Goal: Task Accomplishment & Management: Manage account settings

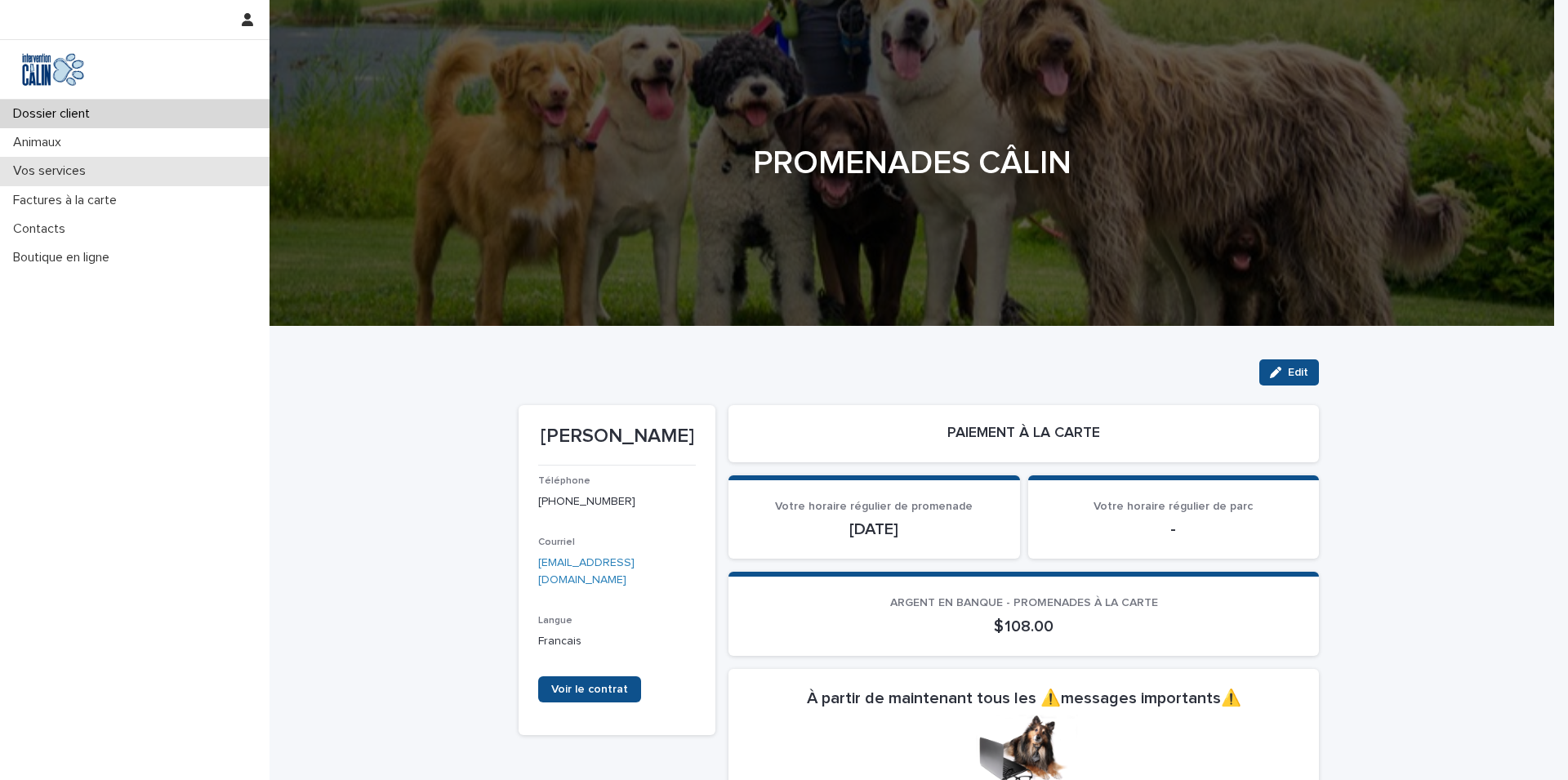
click at [65, 172] on p "Vos services" at bounding box center [53, 171] width 92 height 15
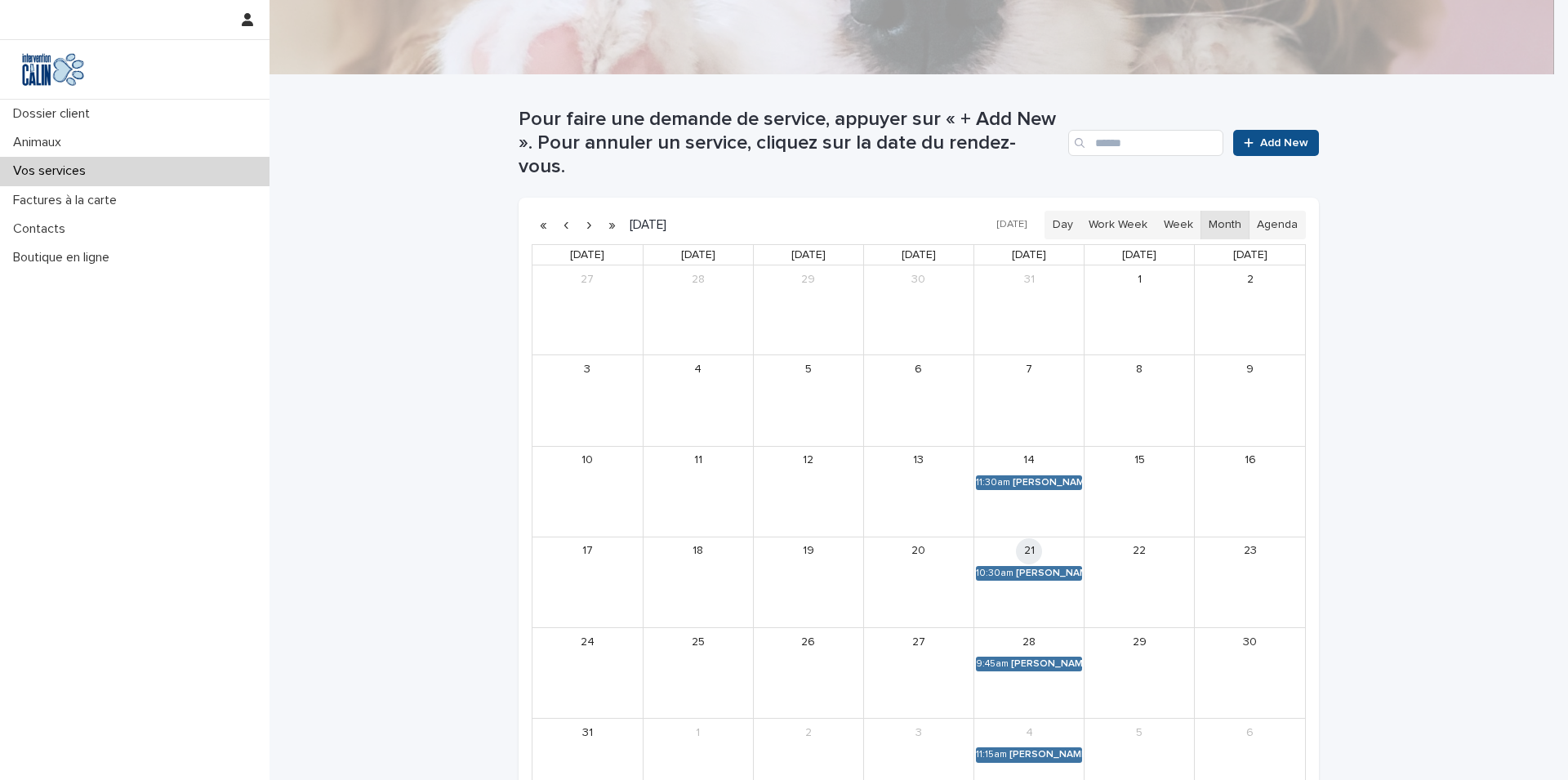
scroll to position [274, 0]
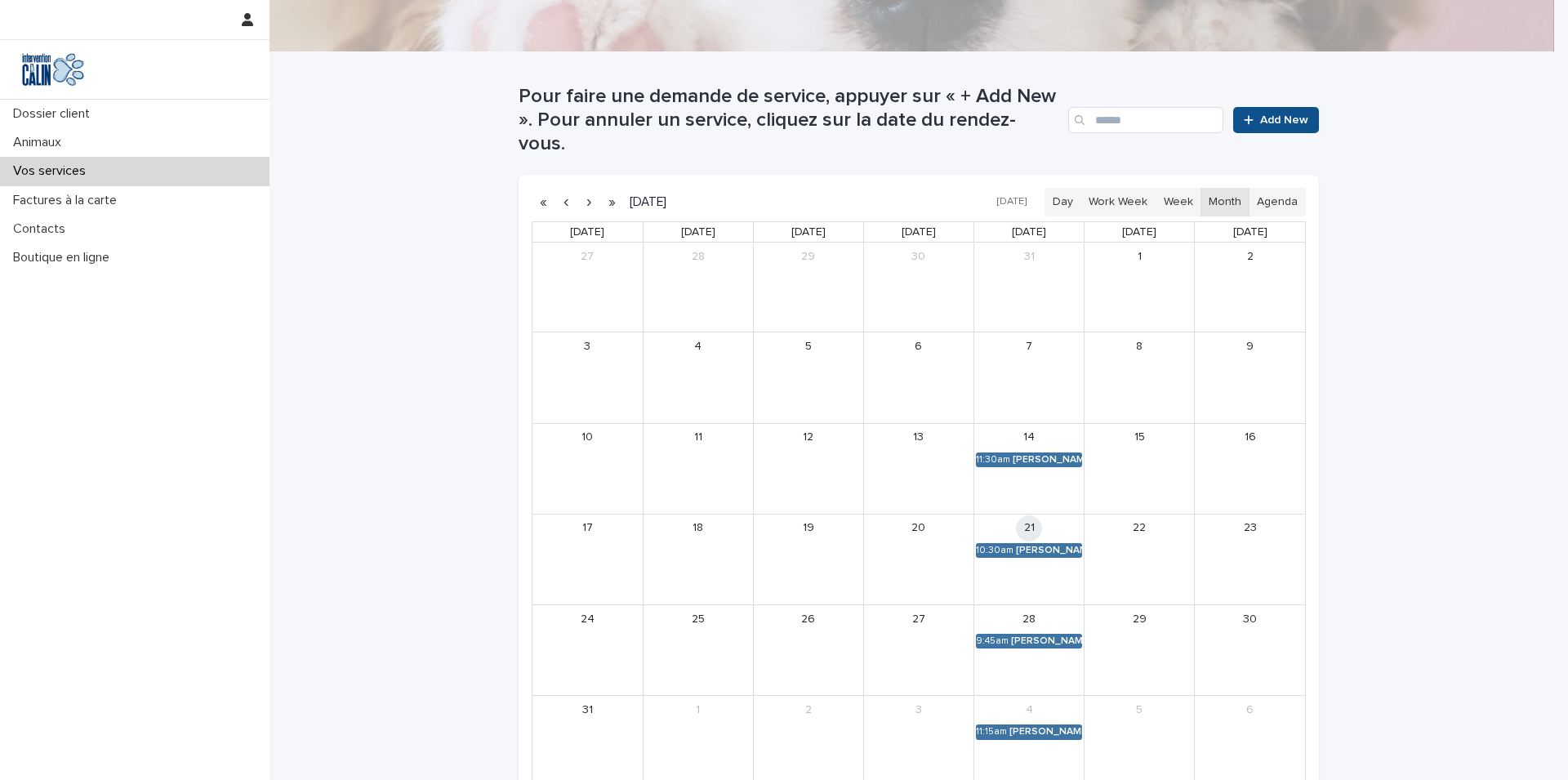
click at [583, 189] on button "button" at bounding box center [589, 201] width 23 height 26
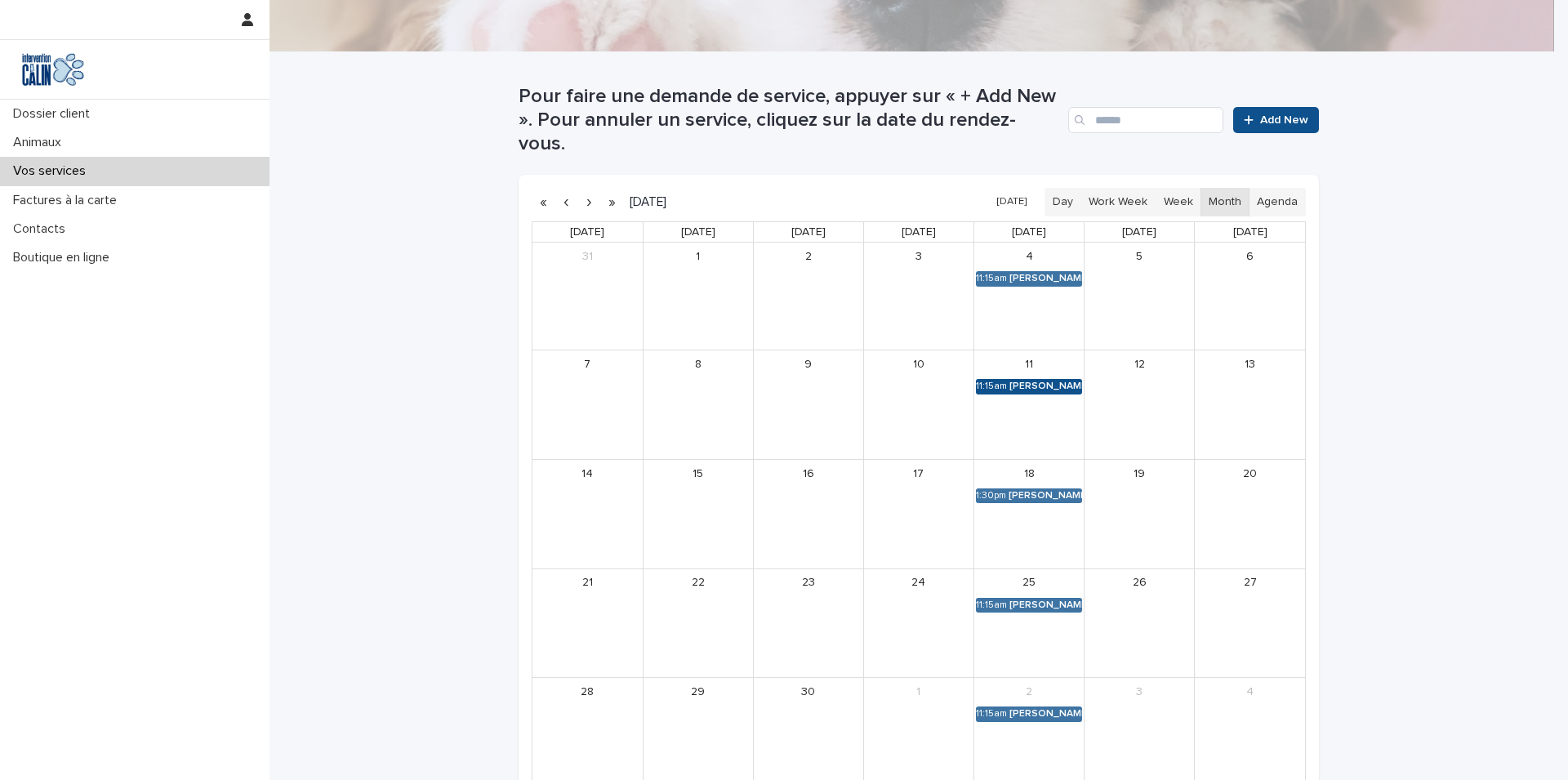
click at [1030, 381] on div "[PERSON_NAME]" at bounding box center [1046, 387] width 73 height 12
click at [1034, 392] on button "See Details" at bounding box center [1023, 388] width 219 height 27
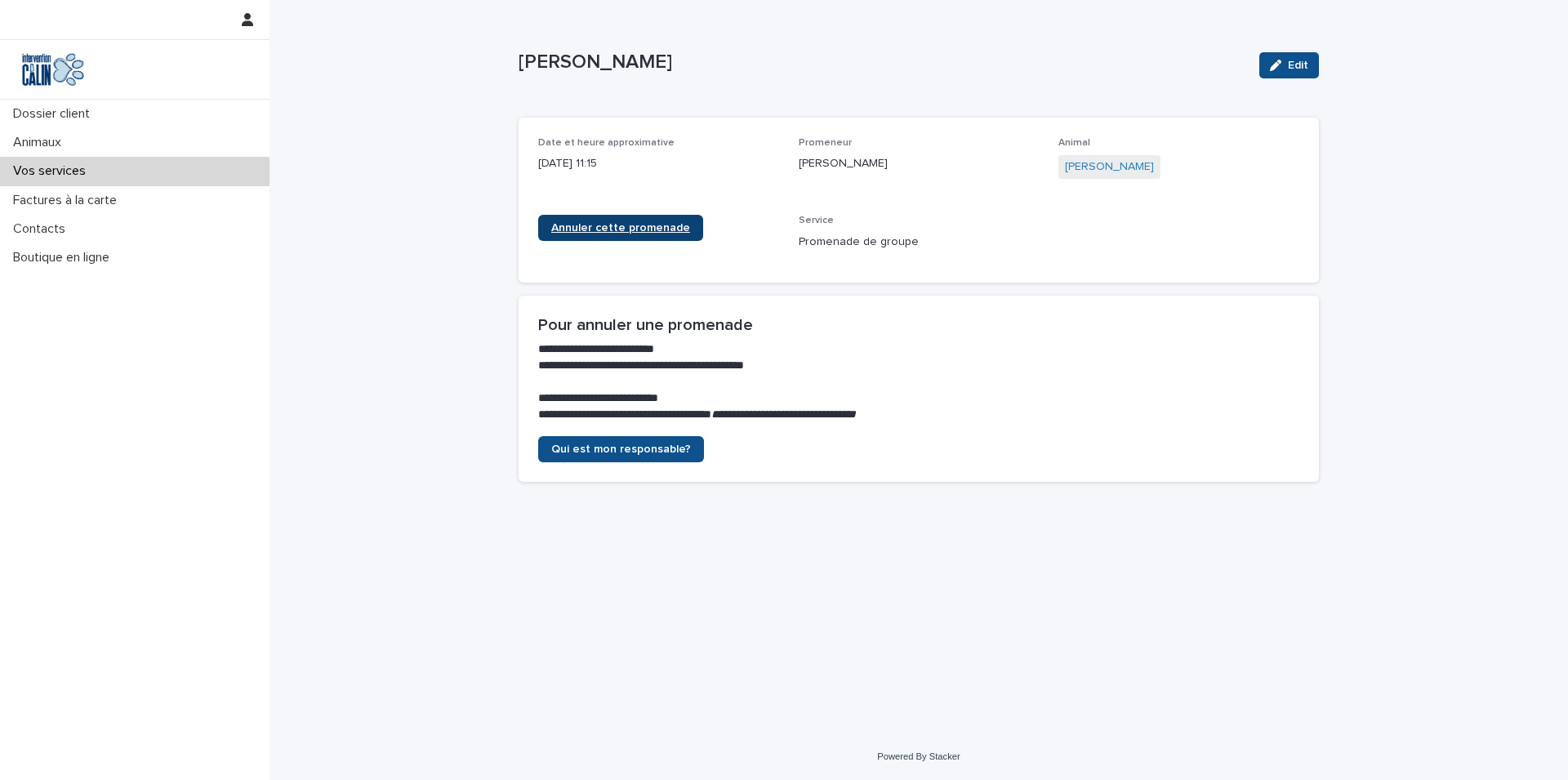
click at [627, 224] on span "Annuler cette promenade" at bounding box center [621, 228] width 139 height 12
